Goal: Find specific page/section: Find specific page/section

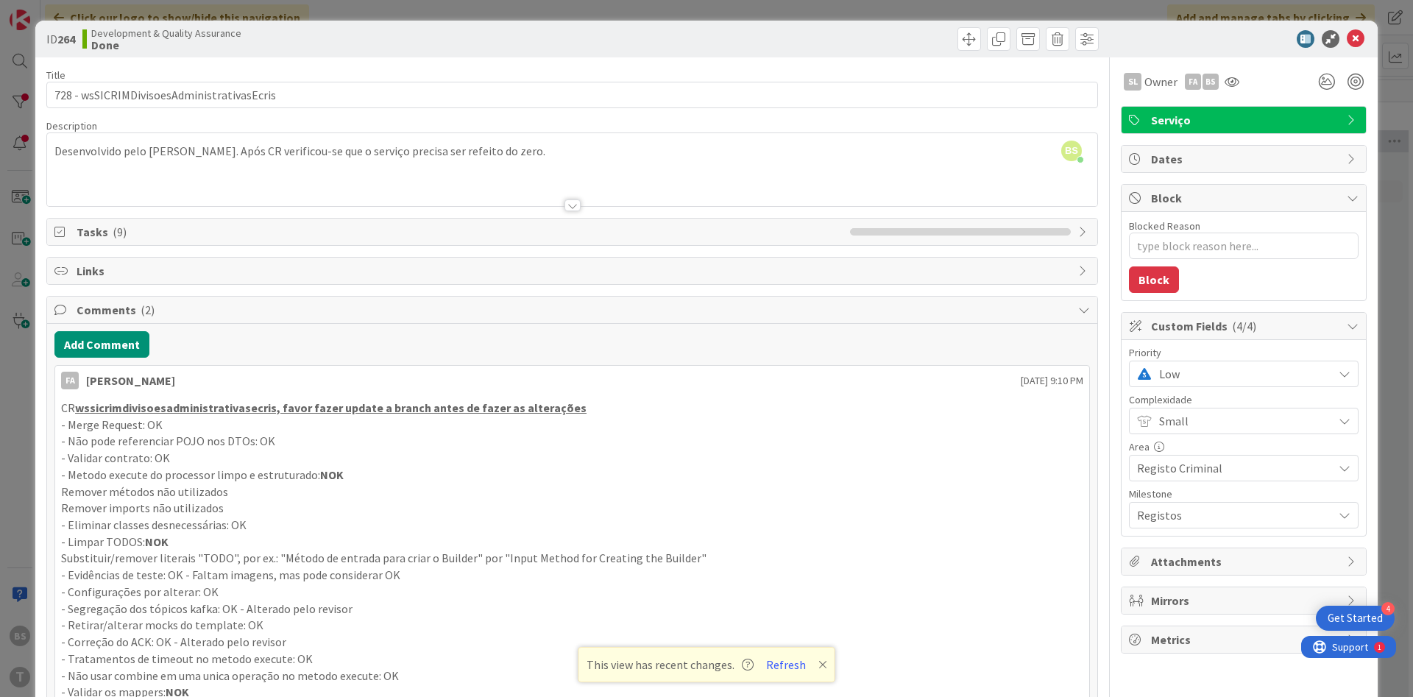
scroll to position [0, 277]
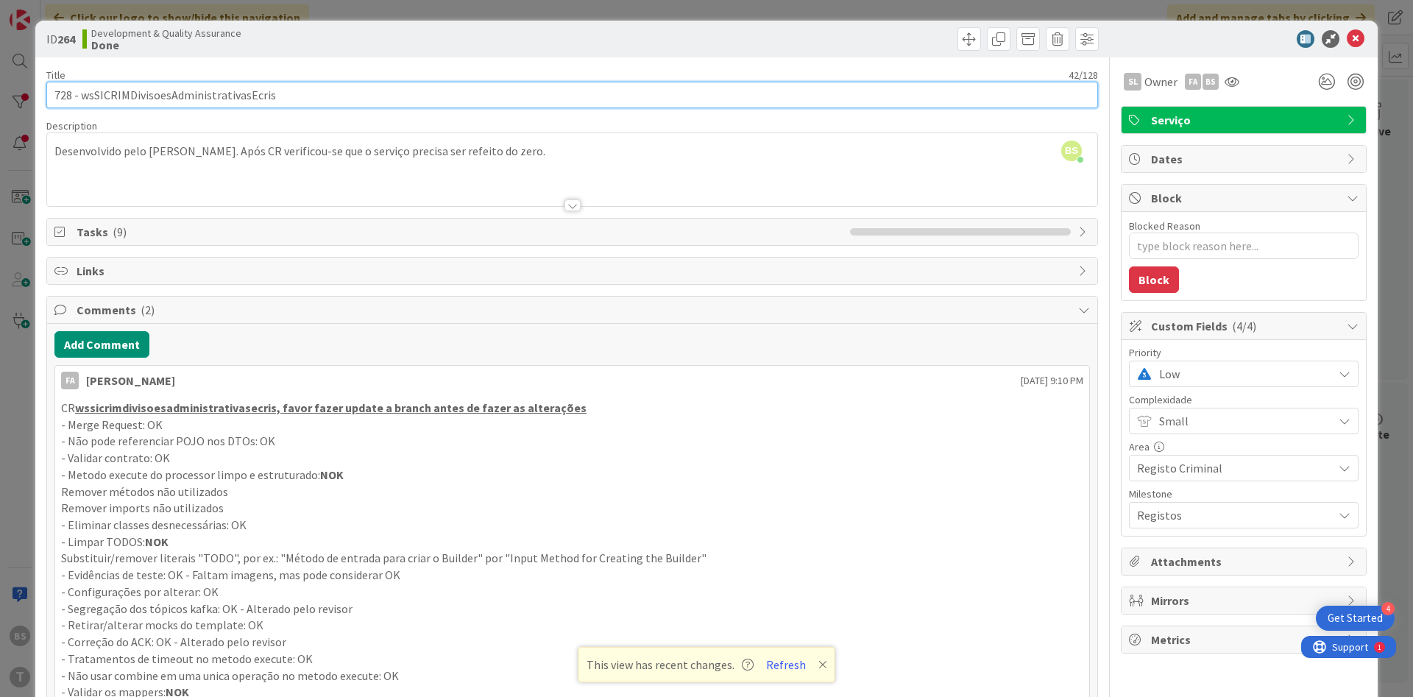
click at [231, 103] on input "728 - wsSICRIMDivisoesAdministrativasEcris" at bounding box center [571, 95] width 1051 height 26
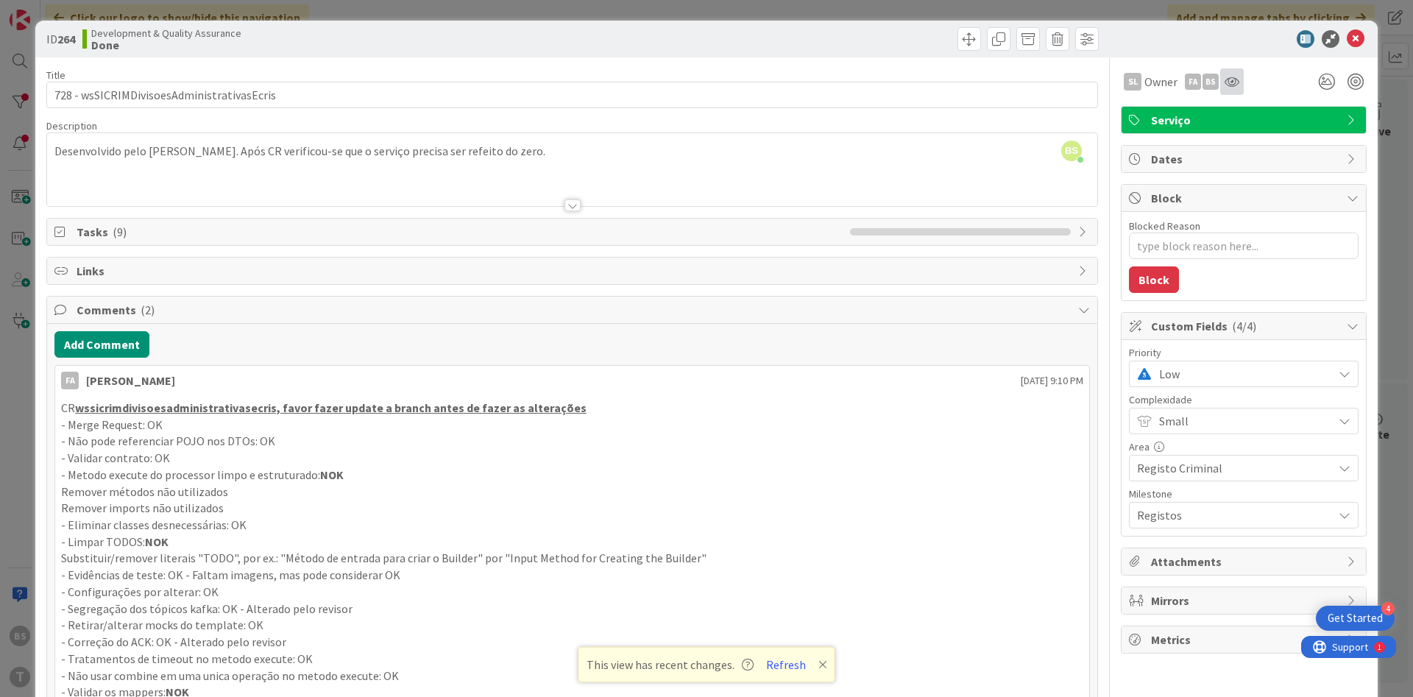
click at [1232, 89] on div at bounding box center [1232, 81] width 24 height 26
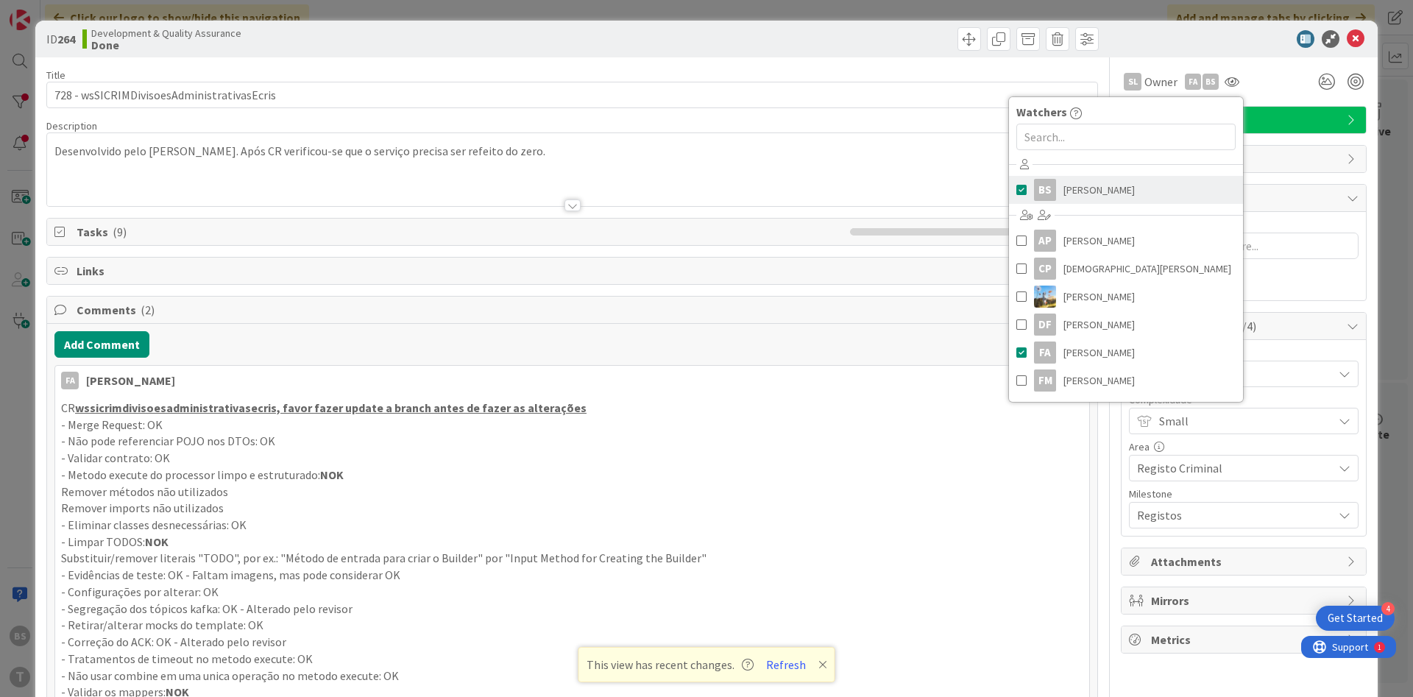
click at [1151, 199] on link "BS [PERSON_NAME]" at bounding box center [1126, 190] width 234 height 28
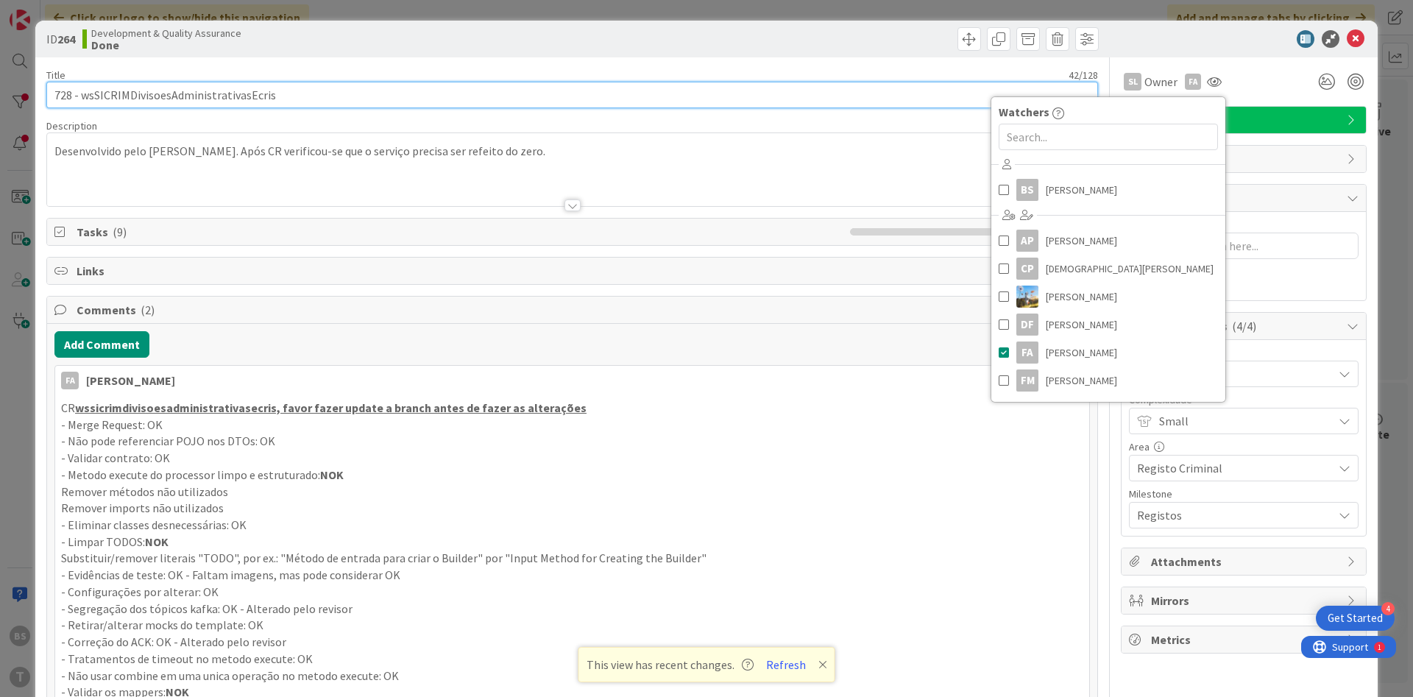
click at [772, 94] on input "728 - wsSICRIMDivisoesAdministrativasEcris" at bounding box center [571, 95] width 1051 height 26
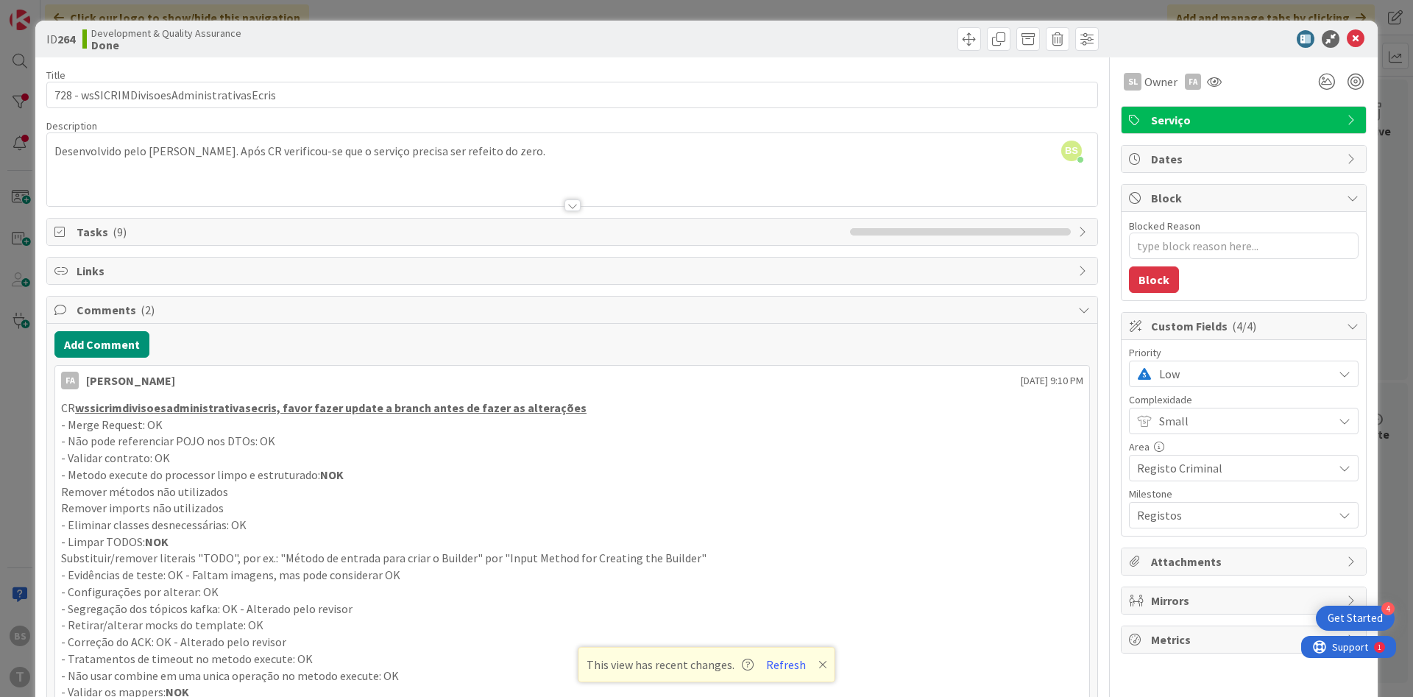
click at [1225, 372] on span "Low" at bounding box center [1242, 373] width 166 height 21
click at [1180, 430] on span "Critical" at bounding box center [1264, 435] width 171 height 22
click at [1355, 40] on icon at bounding box center [1355, 39] width 18 height 18
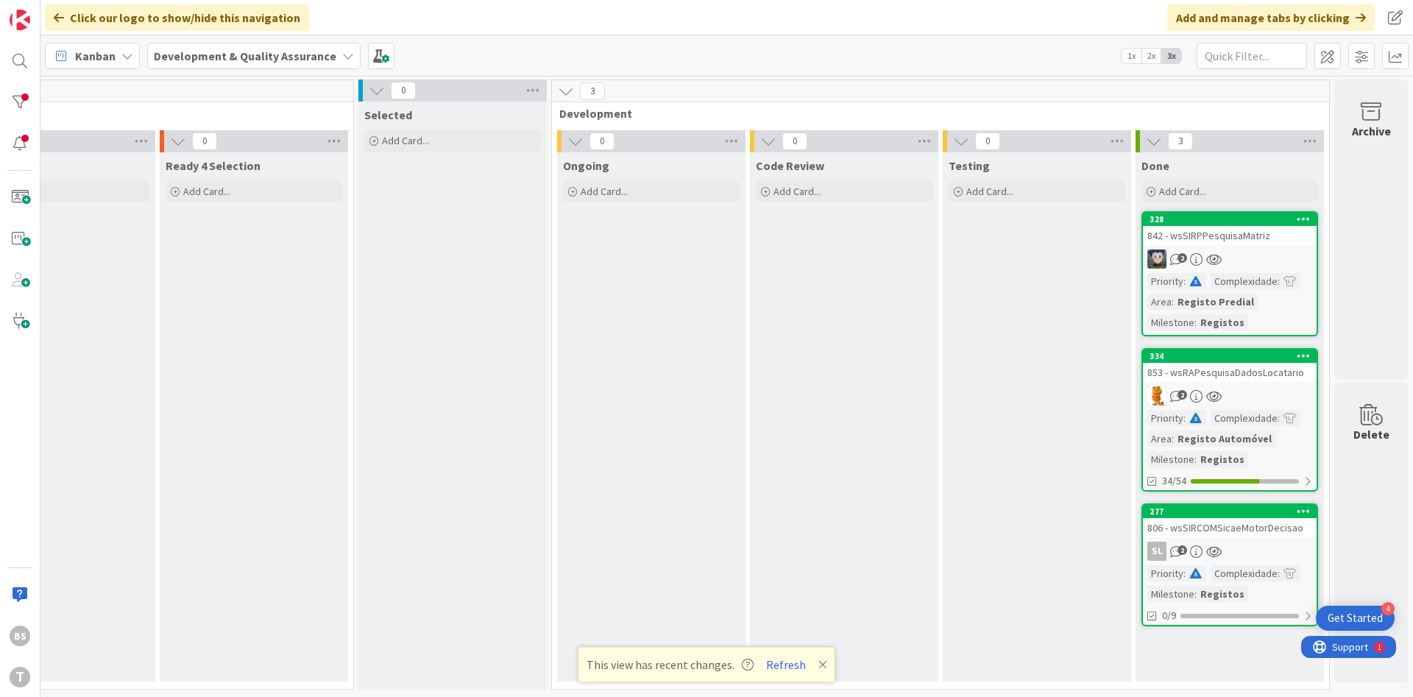
click at [1226, 234] on div "842 - wsSIRPPesquisaMatriz" at bounding box center [1230, 235] width 174 height 19
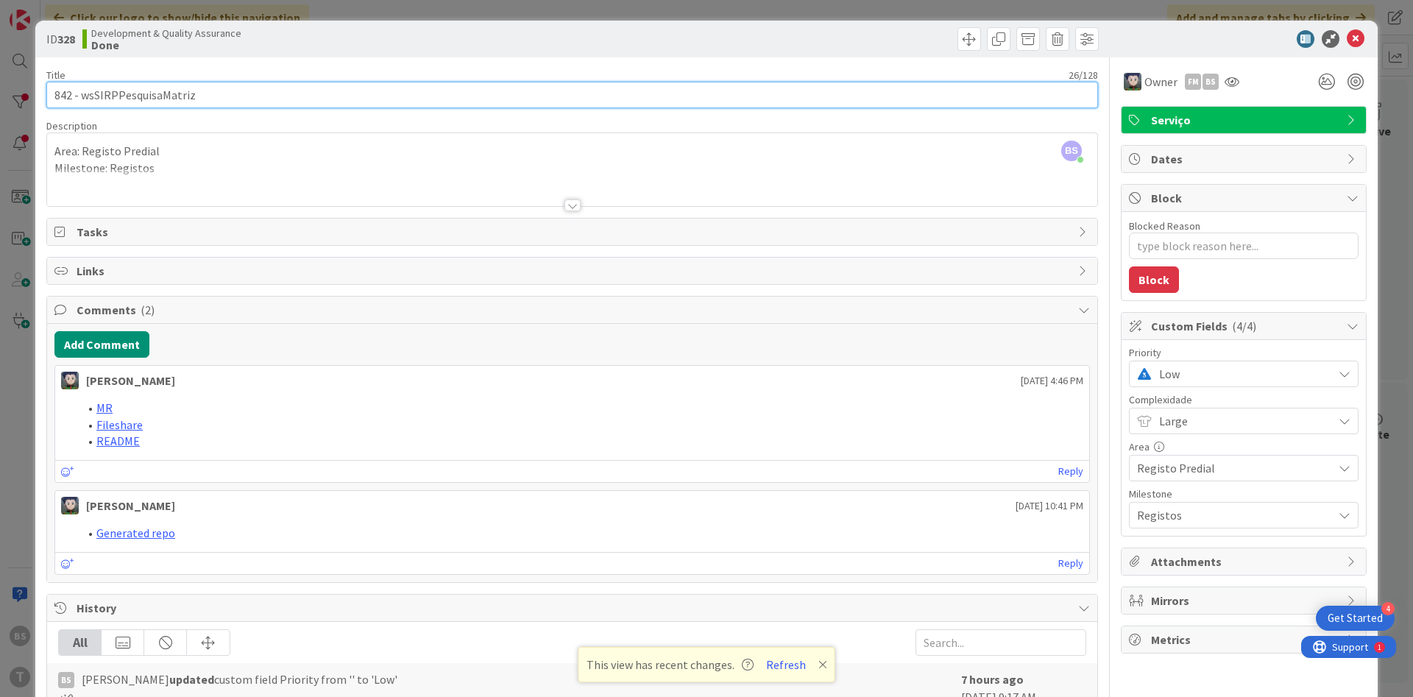
click at [171, 94] on input "842 - wsSIRPPesquisaMatriz" at bounding box center [571, 95] width 1051 height 26
click at [143, 93] on input "842 - wsSIRPPesquisaMatriz" at bounding box center [571, 95] width 1051 height 26
click at [176, 85] on input "842 - wsSIRPPesquisaMatriz" at bounding box center [571, 95] width 1051 height 26
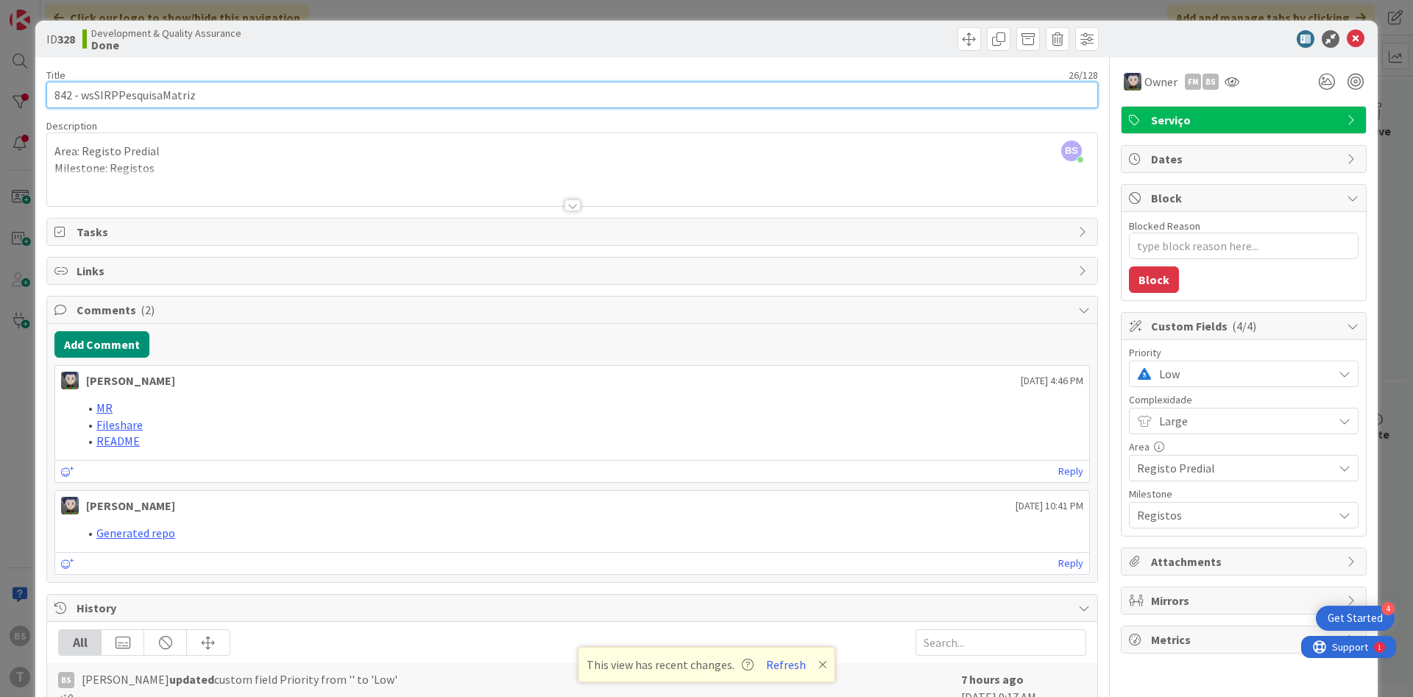
click at [176, 85] on input "842 - wsSIRPPesquisaMatriz" at bounding box center [571, 95] width 1051 height 26
click at [168, 105] on input "842 - wsSIRPPesquisaMatriz" at bounding box center [571, 95] width 1051 height 26
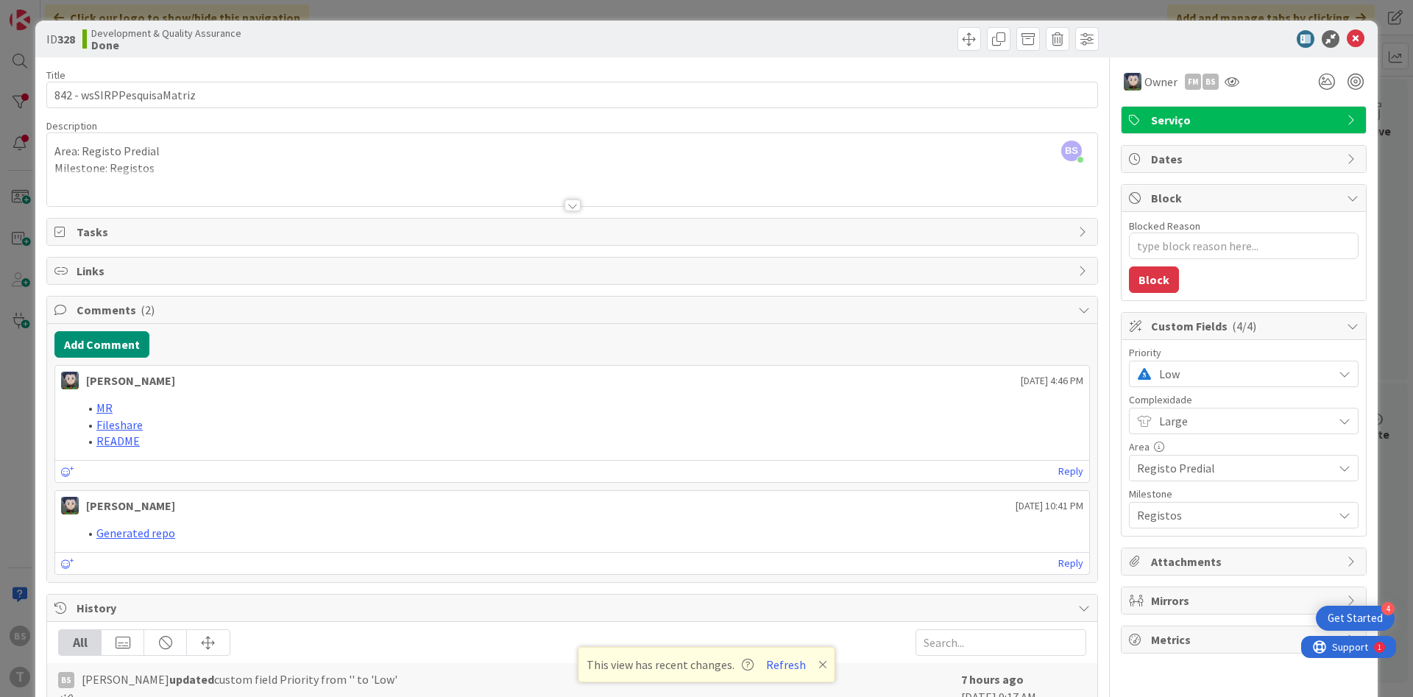
type textarea "x"
